Goal: Task Accomplishment & Management: Complete application form

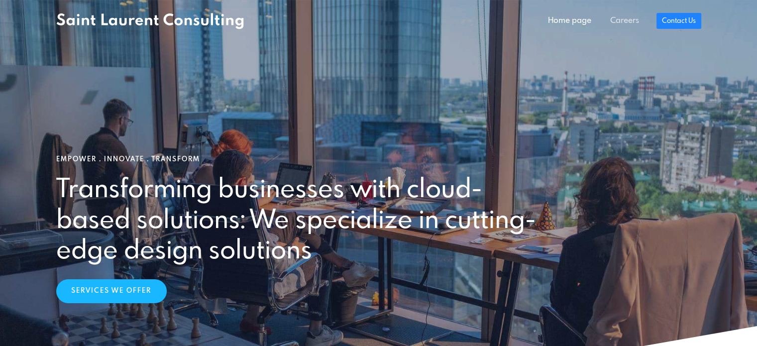
click at [631, 22] on link "Careers" at bounding box center [625, 21] width 48 height 20
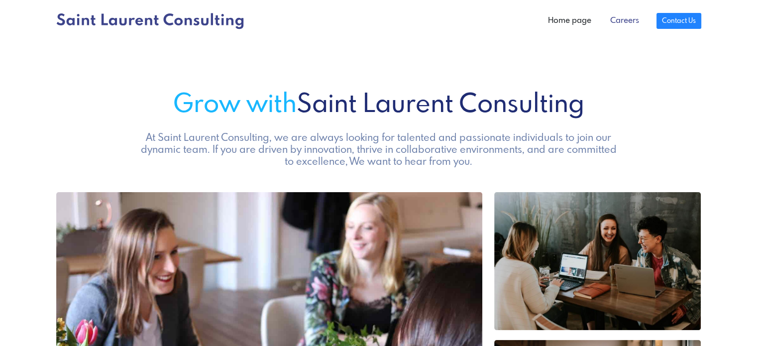
click at [621, 23] on link "Careers" at bounding box center [625, 21] width 48 height 20
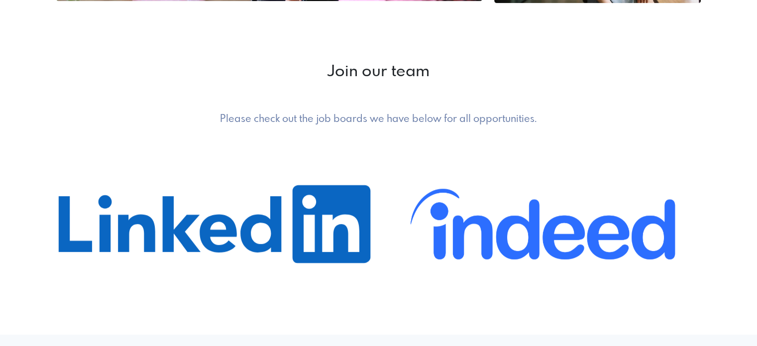
scroll to position [476, 0]
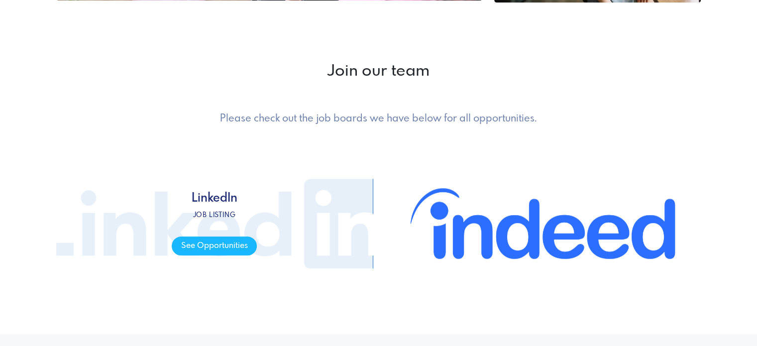
click at [315, 229] on span "LinkedIn Job listing See Opportunities" at bounding box center [214, 223] width 317 height 149
